Goal: Navigation & Orientation: Find specific page/section

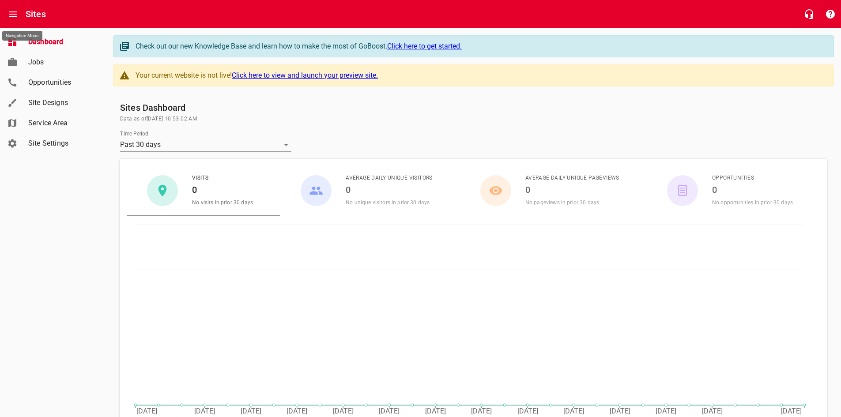
click at [20, 16] on button "Open drawer" at bounding box center [12, 14] width 21 height 21
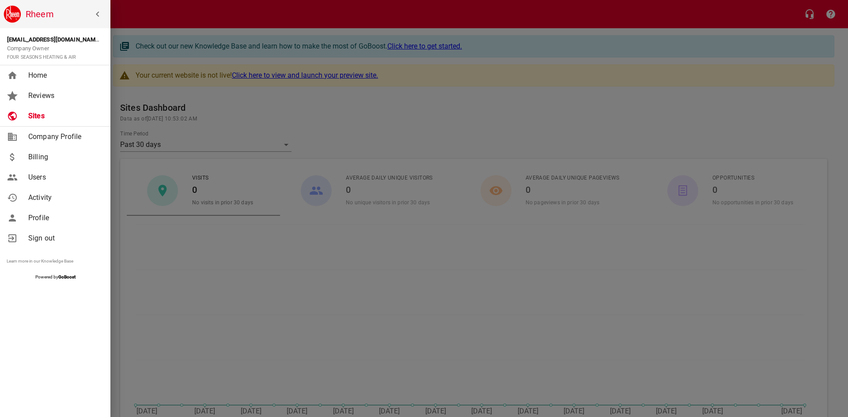
click at [42, 78] on span "Home" at bounding box center [64, 75] width 72 height 11
